Goal: Communication & Community: Participate in discussion

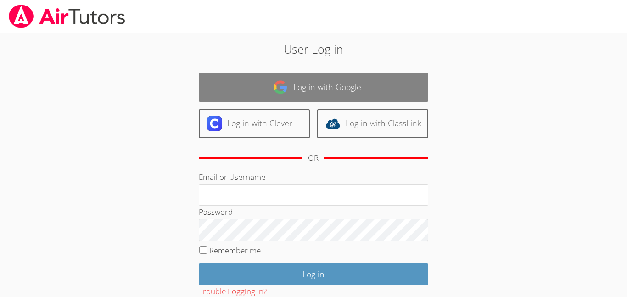
click at [393, 86] on link "Log in with Google" at bounding box center [314, 87] width 230 height 29
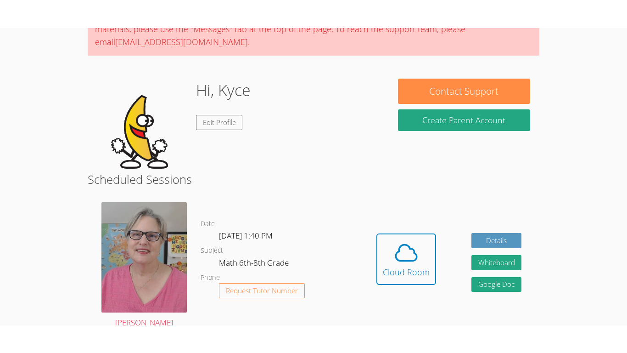
scroll to position [102, 0]
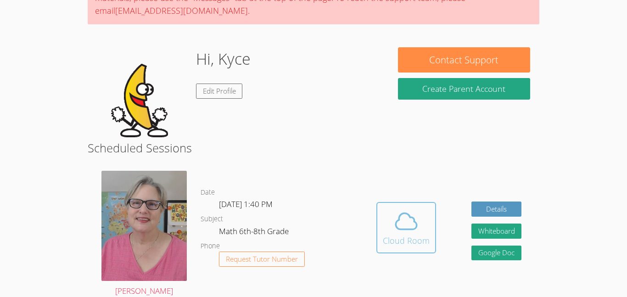
click at [406, 212] on icon at bounding box center [407, 222] width 26 height 26
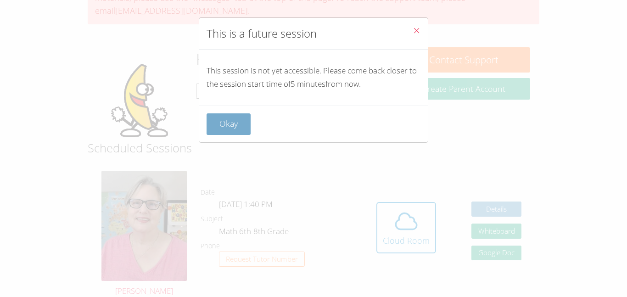
click at [241, 124] on button "Okay" at bounding box center [229, 124] width 44 height 22
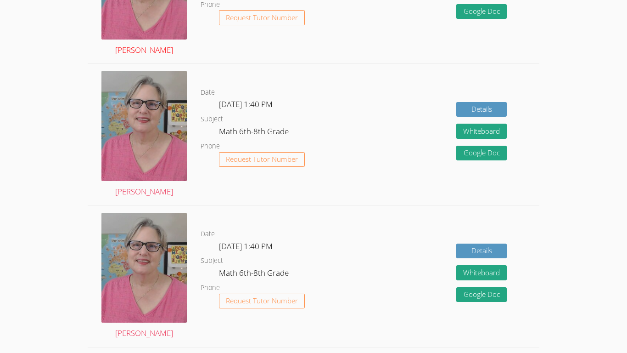
scroll to position [0, 0]
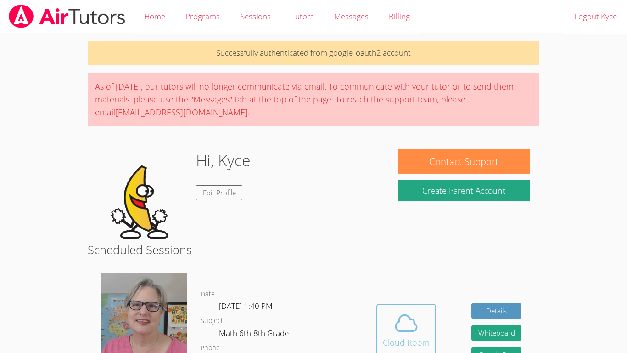
click at [414, 297] on icon at bounding box center [407, 323] width 26 height 26
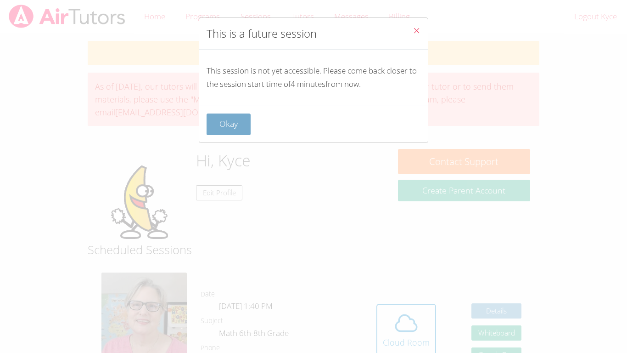
click at [244, 127] on button "Okay" at bounding box center [229, 124] width 44 height 22
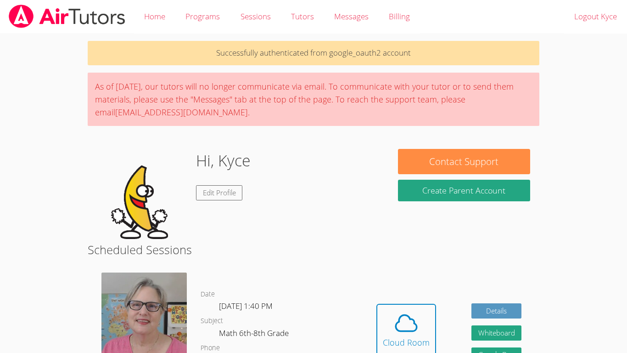
scroll to position [2, 0]
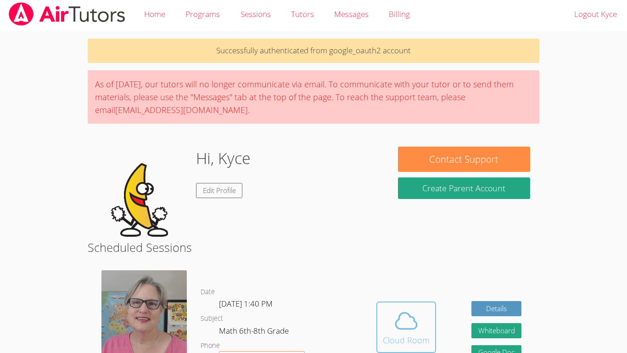
click at [389, 297] on span at bounding box center [406, 321] width 47 height 26
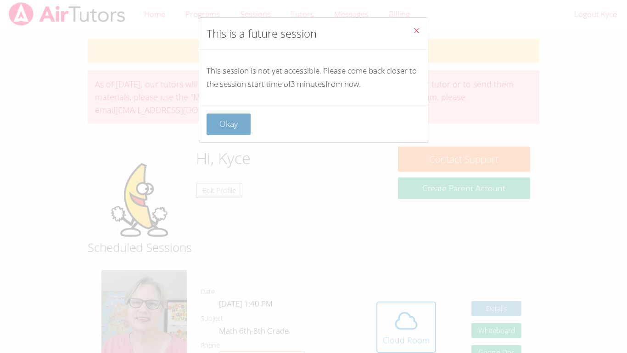
click at [235, 115] on button "Okay" at bounding box center [229, 124] width 44 height 22
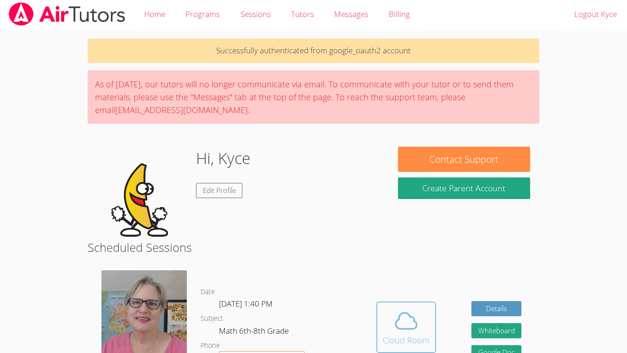
click at [410, 297] on icon at bounding box center [407, 321] width 26 height 26
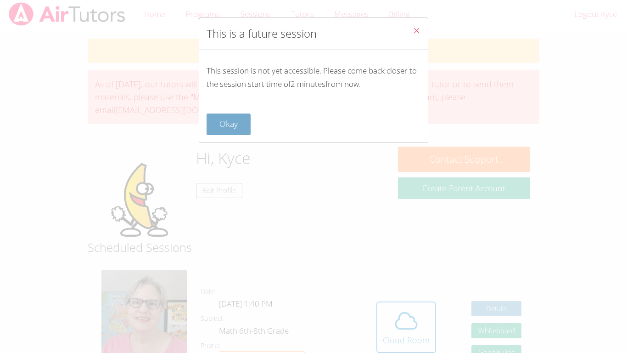
click at [218, 126] on button "Okay" at bounding box center [229, 124] width 44 height 22
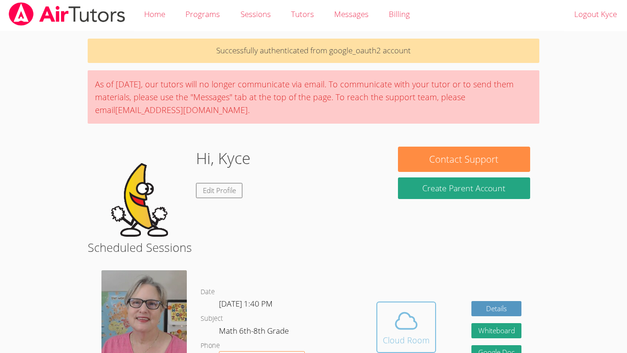
click at [381, 297] on button "Cloud Room" at bounding box center [407, 326] width 60 height 51
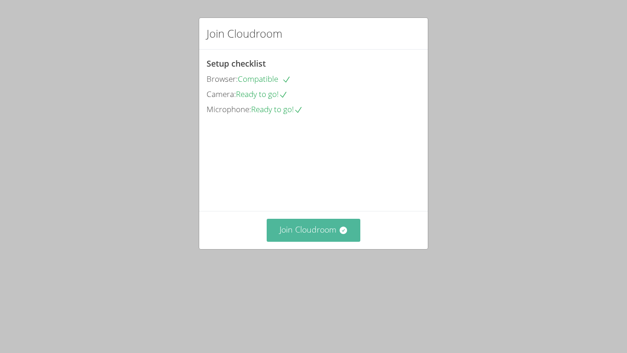
click at [306, 241] on button "Join Cloudroom" at bounding box center [314, 230] width 94 height 23
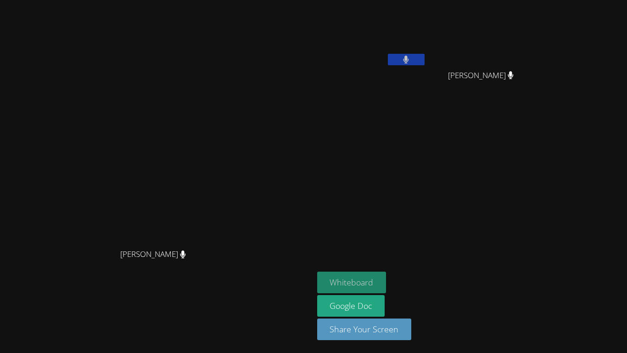
click at [387, 284] on button "Whiteboard" at bounding box center [351, 282] width 69 height 22
click at [409, 60] on icon at bounding box center [407, 60] width 6 height 8
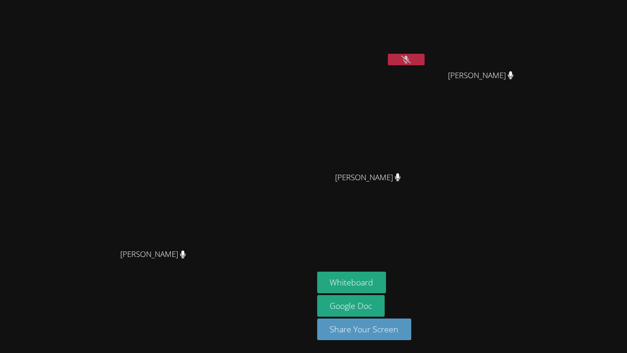
click at [411, 61] on icon at bounding box center [406, 60] width 10 height 8
click at [409, 61] on icon at bounding box center [407, 60] width 6 height 8
click at [411, 61] on icon at bounding box center [406, 60] width 10 height 8
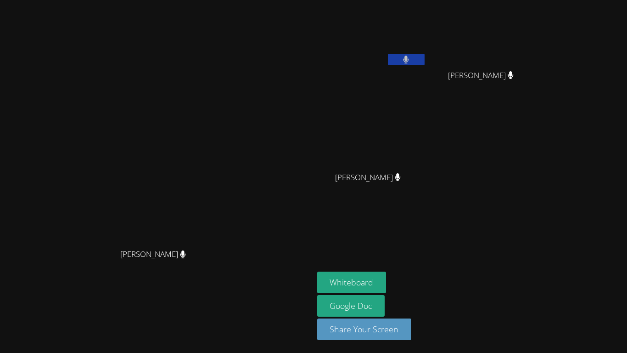
click at [409, 61] on icon at bounding box center [407, 60] width 6 height 8
click at [411, 61] on icon at bounding box center [406, 60] width 10 height 8
click at [409, 61] on icon at bounding box center [407, 60] width 6 height 8
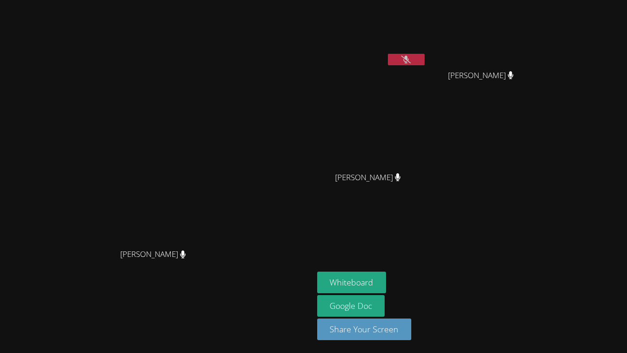
click at [411, 61] on icon at bounding box center [406, 60] width 10 height 8
click at [409, 60] on icon at bounding box center [407, 60] width 6 height 8
click at [409, 60] on icon at bounding box center [406, 60] width 6 height 8
click at [409, 60] on icon at bounding box center [407, 60] width 6 height 8
click at [411, 60] on icon at bounding box center [406, 60] width 10 height 8
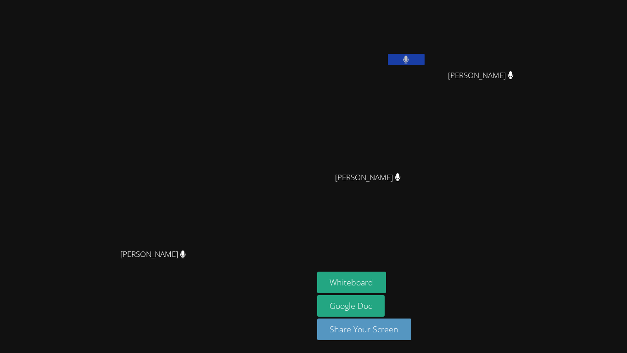
click at [409, 60] on icon at bounding box center [407, 60] width 6 height 8
click at [411, 60] on icon at bounding box center [406, 60] width 10 height 8
click at [409, 60] on icon at bounding box center [407, 60] width 6 height 8
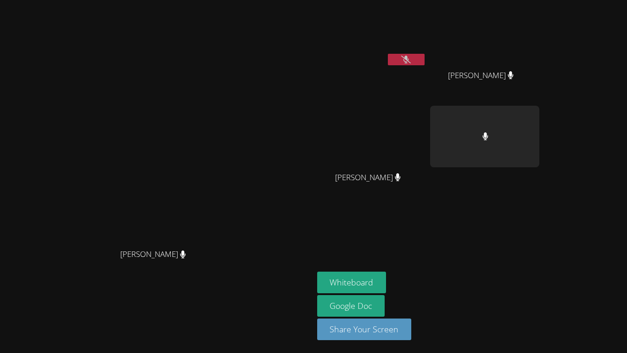
click at [411, 60] on icon at bounding box center [406, 60] width 10 height 8
click at [409, 60] on icon at bounding box center [407, 60] width 6 height 8
click at [411, 60] on icon at bounding box center [406, 60] width 10 height 8
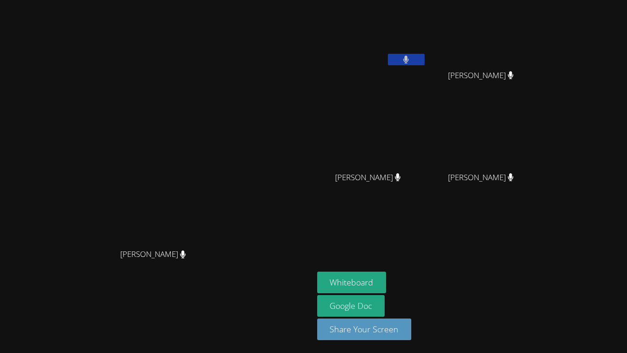
click at [409, 60] on icon at bounding box center [407, 60] width 6 height 8
click at [411, 60] on icon at bounding box center [406, 60] width 10 height 8
click at [409, 60] on icon at bounding box center [407, 60] width 6 height 8
click at [411, 60] on icon at bounding box center [406, 60] width 10 height 8
click at [409, 61] on icon at bounding box center [406, 60] width 6 height 8
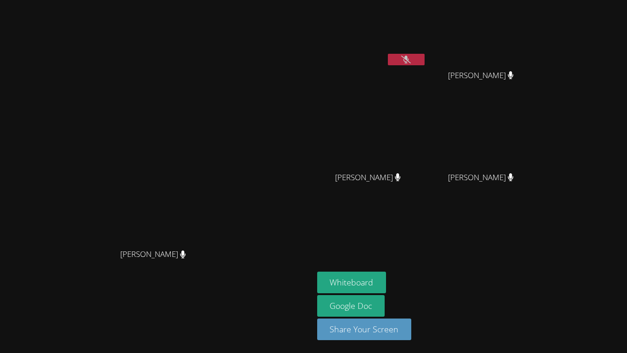
click at [411, 61] on icon at bounding box center [406, 60] width 10 height 8
click at [409, 61] on icon at bounding box center [406, 60] width 6 height 8
click at [411, 61] on icon at bounding box center [406, 60] width 10 height 8
click at [409, 61] on icon at bounding box center [406, 60] width 6 height 8
click at [411, 61] on icon at bounding box center [406, 60] width 10 height 8
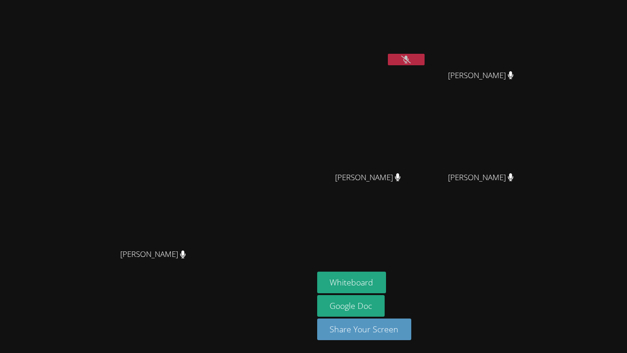
click at [411, 61] on icon at bounding box center [406, 60] width 10 height 8
click at [409, 61] on icon at bounding box center [406, 60] width 6 height 8
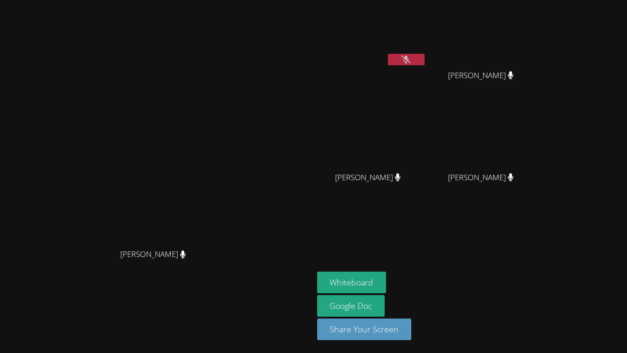
click at [411, 61] on icon at bounding box center [406, 60] width 10 height 8
click at [409, 61] on icon at bounding box center [406, 60] width 6 height 8
click at [411, 61] on icon at bounding box center [406, 60] width 10 height 8
click at [409, 61] on icon at bounding box center [406, 60] width 6 height 8
click at [411, 61] on icon at bounding box center [406, 60] width 10 height 8
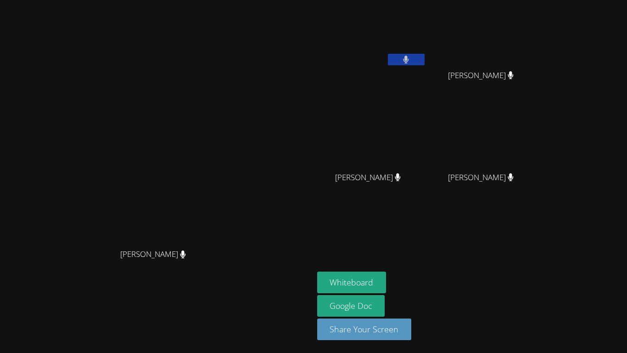
click at [409, 61] on icon at bounding box center [406, 60] width 6 height 8
click at [411, 61] on icon at bounding box center [406, 60] width 10 height 8
click at [409, 61] on icon at bounding box center [406, 60] width 6 height 8
click at [411, 61] on icon at bounding box center [406, 60] width 10 height 8
click at [409, 61] on icon at bounding box center [406, 60] width 6 height 8
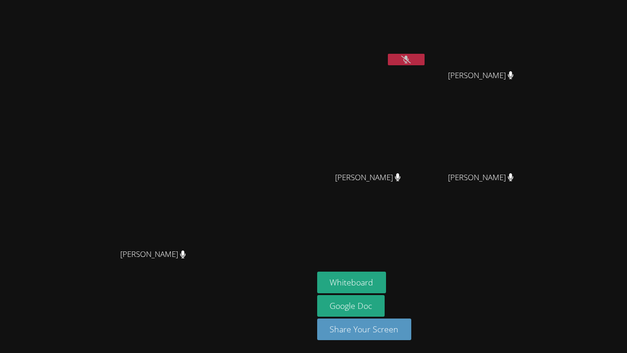
click at [411, 61] on icon at bounding box center [406, 60] width 10 height 8
